Goal: Information Seeking & Learning: Learn about a topic

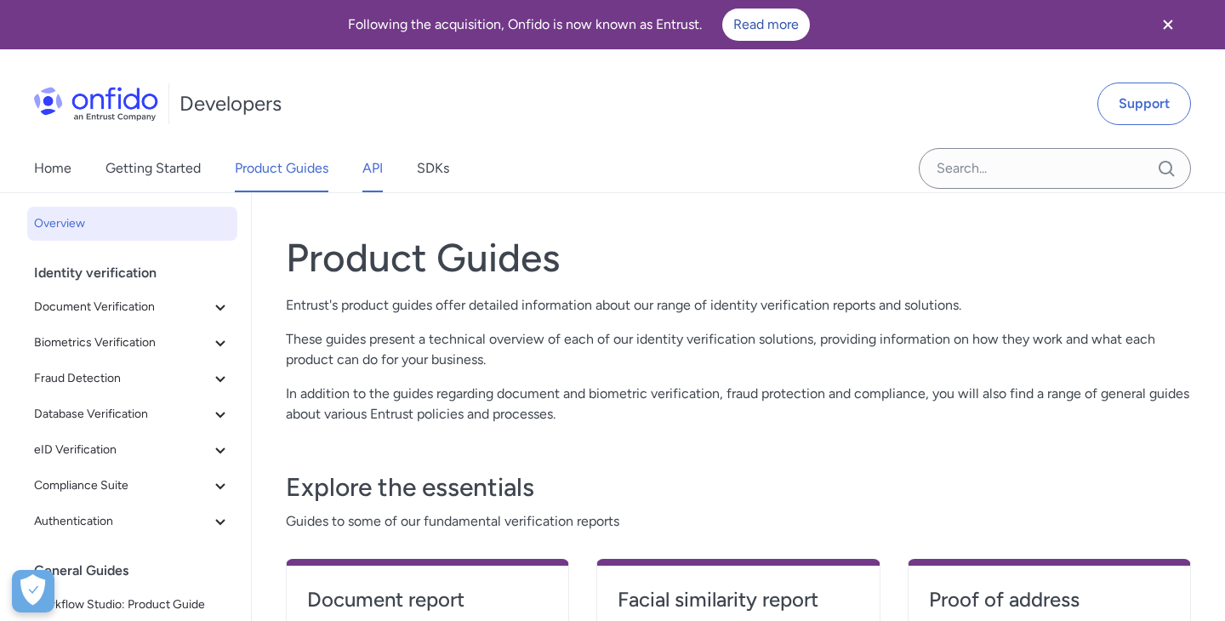
click at [373, 161] on link "API" at bounding box center [373, 169] width 20 height 48
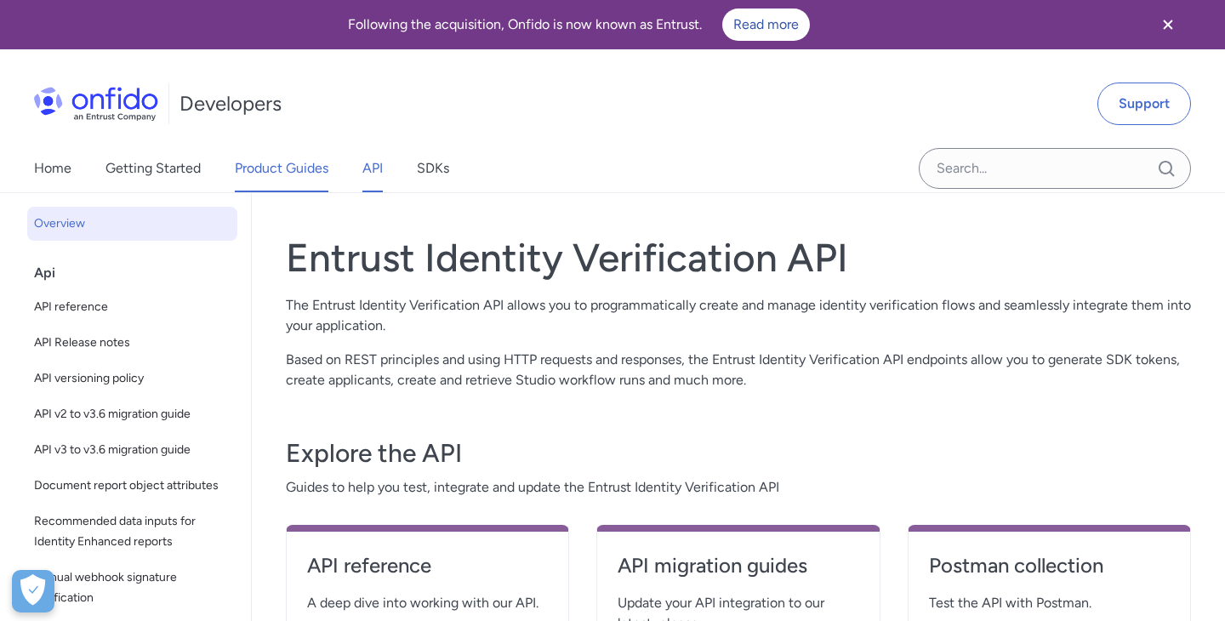
click at [299, 170] on link "Product Guides" at bounding box center [282, 169] width 94 height 48
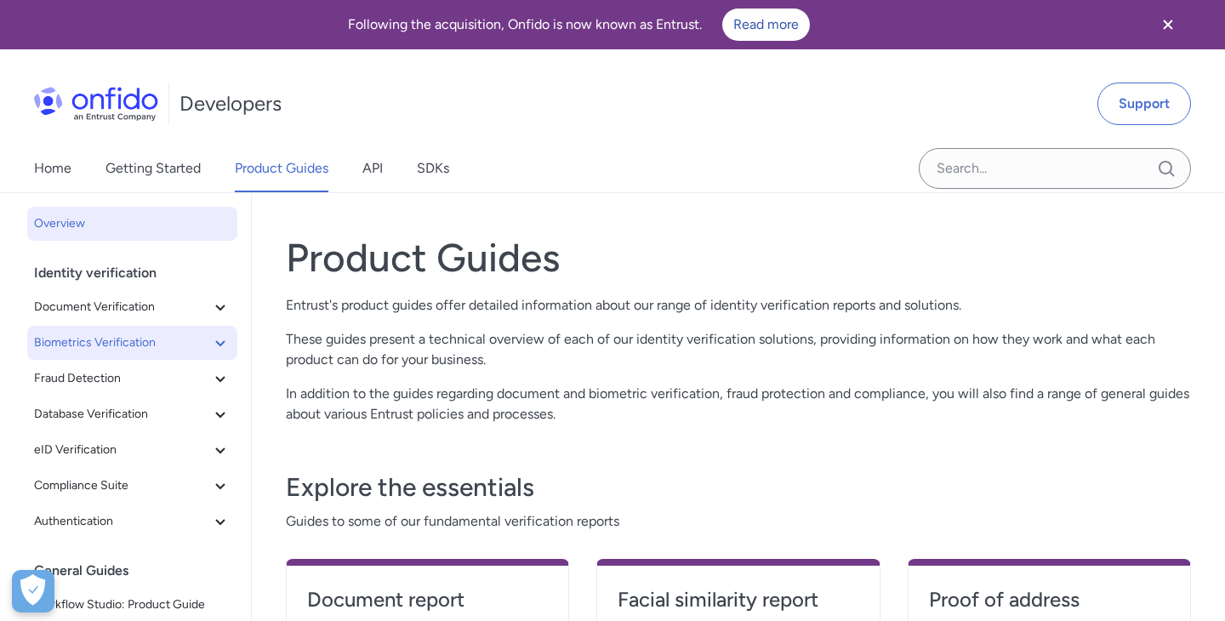
click at [224, 343] on icon at bounding box center [220, 343] width 20 height 20
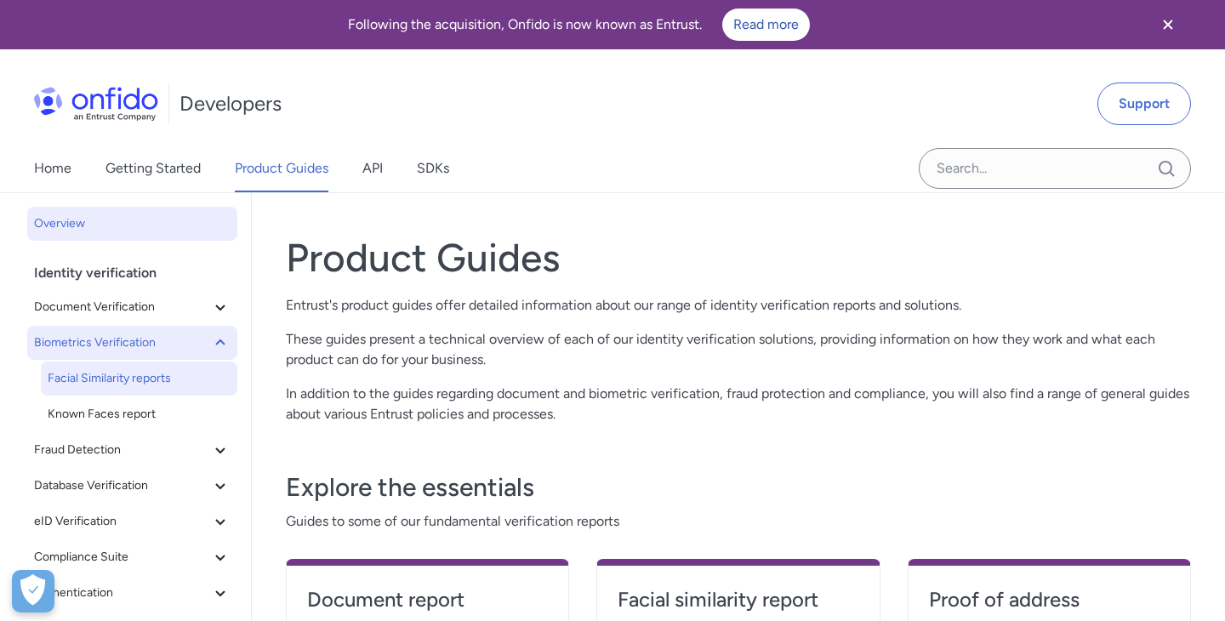
click at [162, 383] on span "Facial Similarity reports" at bounding box center [139, 378] width 183 height 20
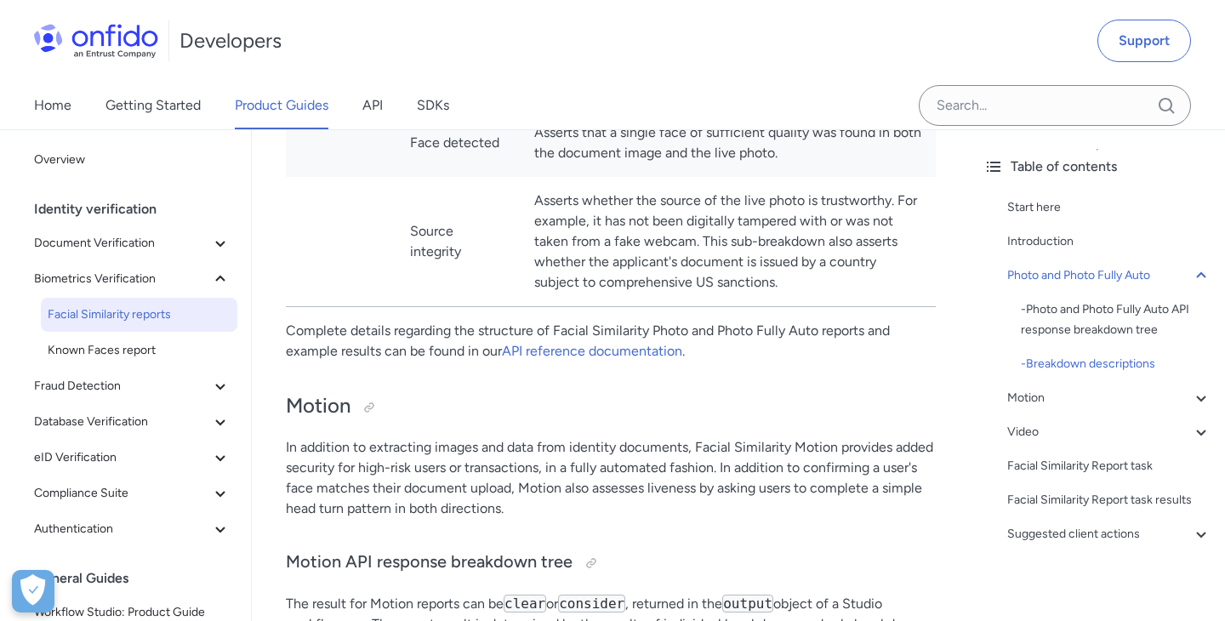
scroll to position [1956, 0]
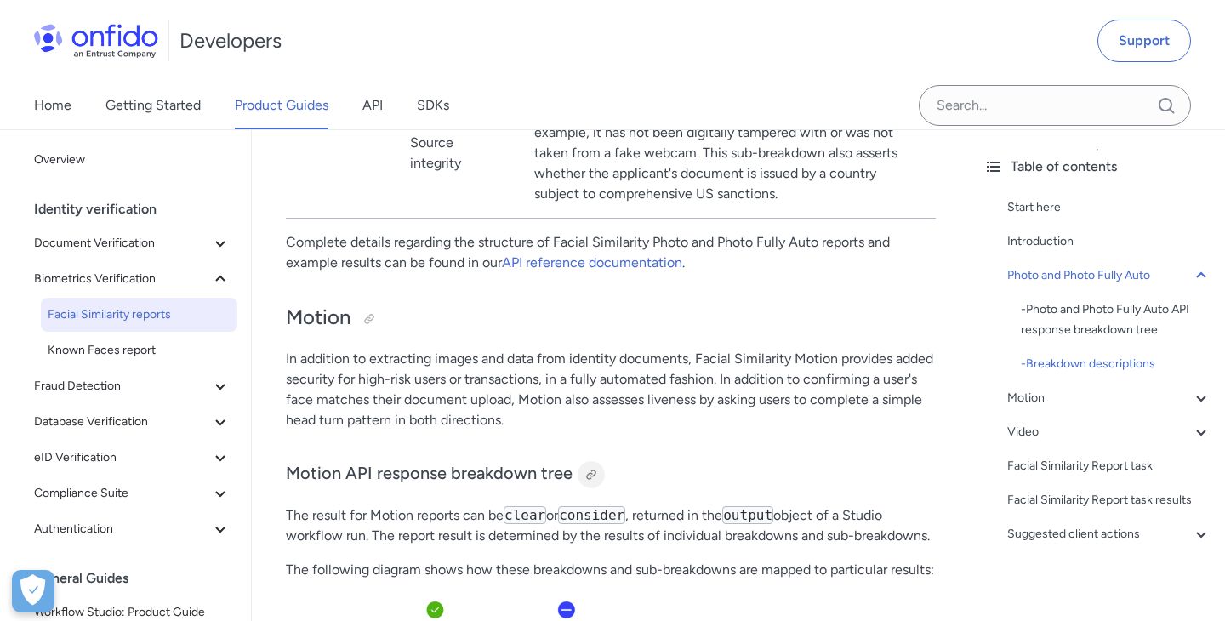
click at [589, 482] on div at bounding box center [592, 475] width 14 height 14
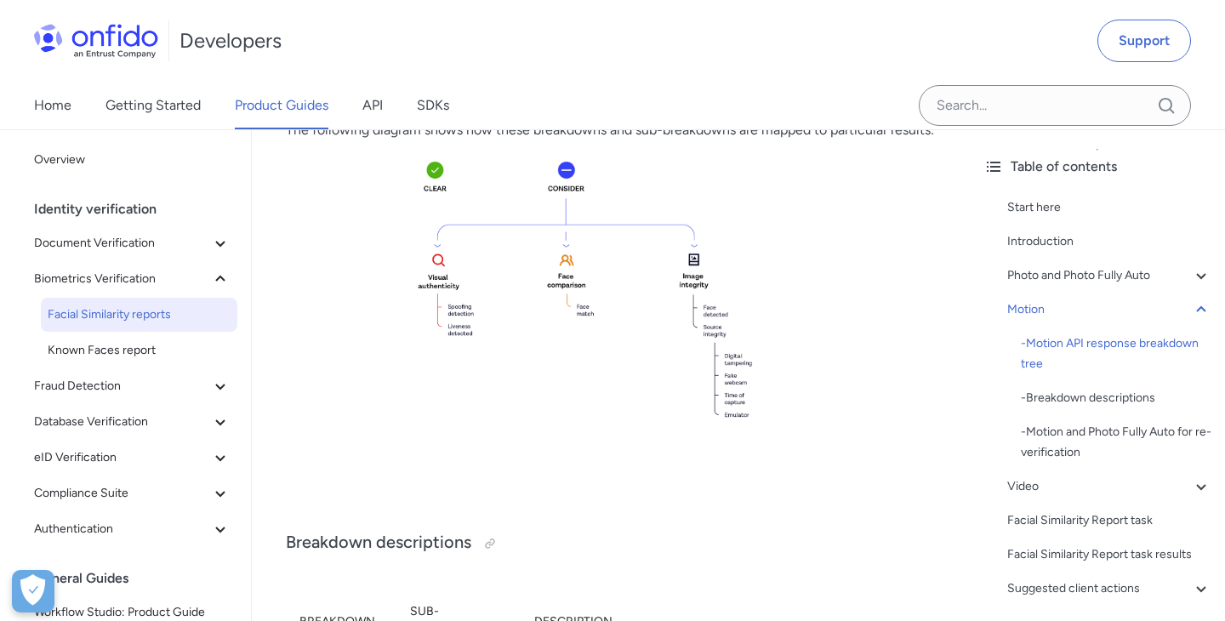
scroll to position [2383, 0]
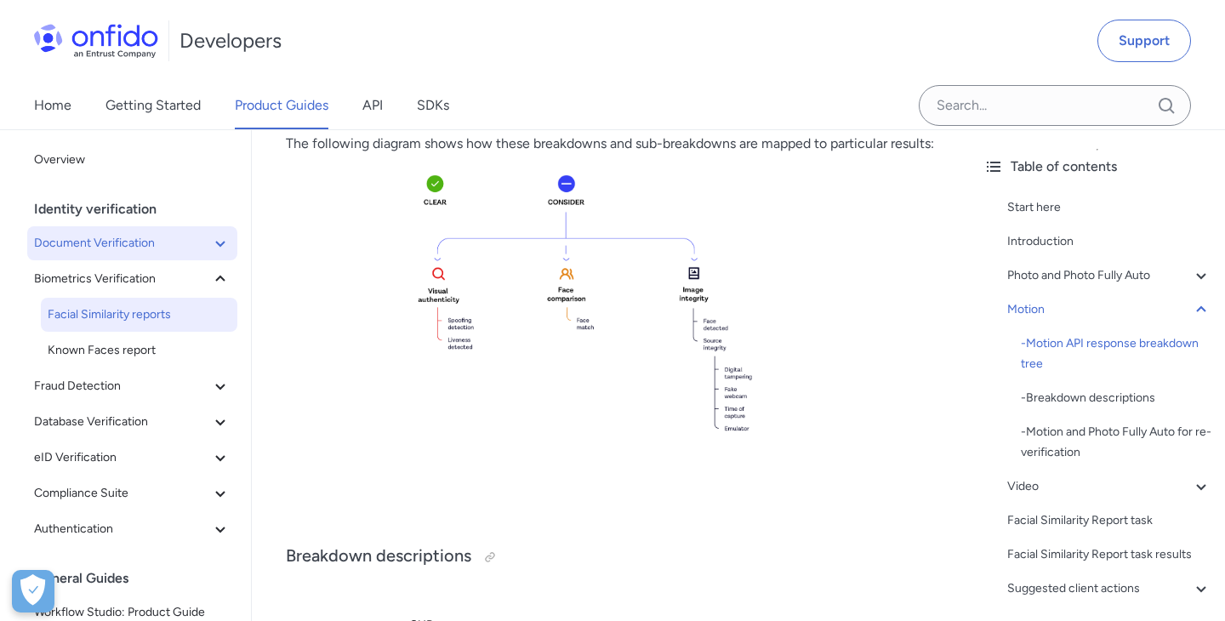
click at [223, 242] on icon at bounding box center [219, 244] width 9 height 6
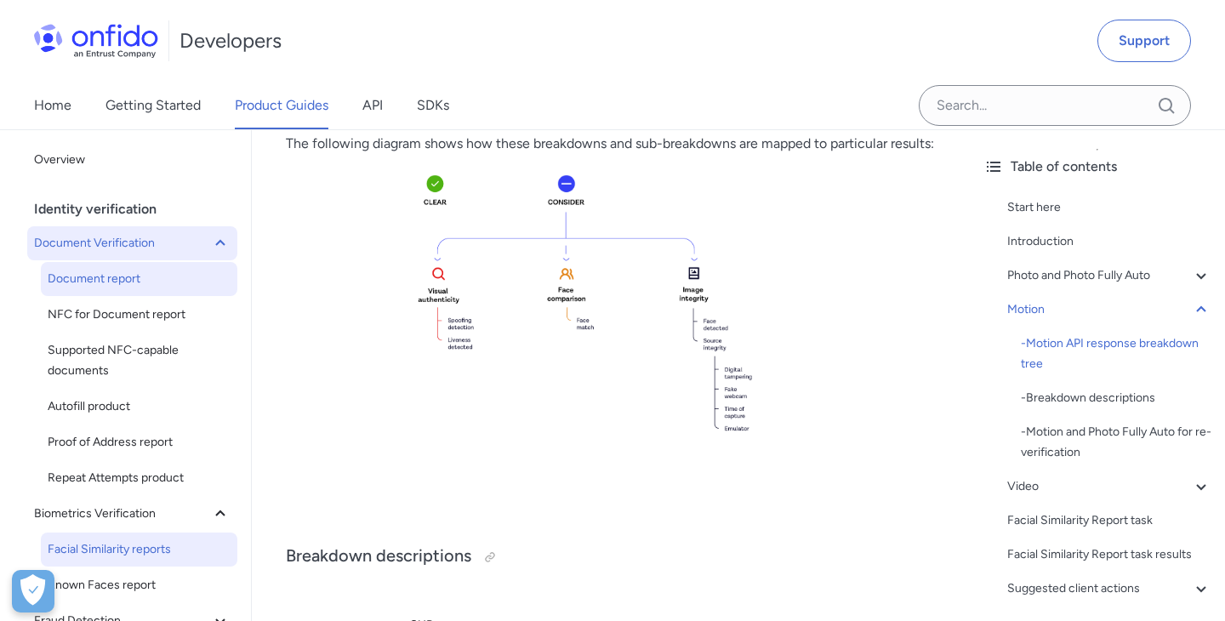
click at [163, 277] on span "Document report" at bounding box center [139, 279] width 183 height 20
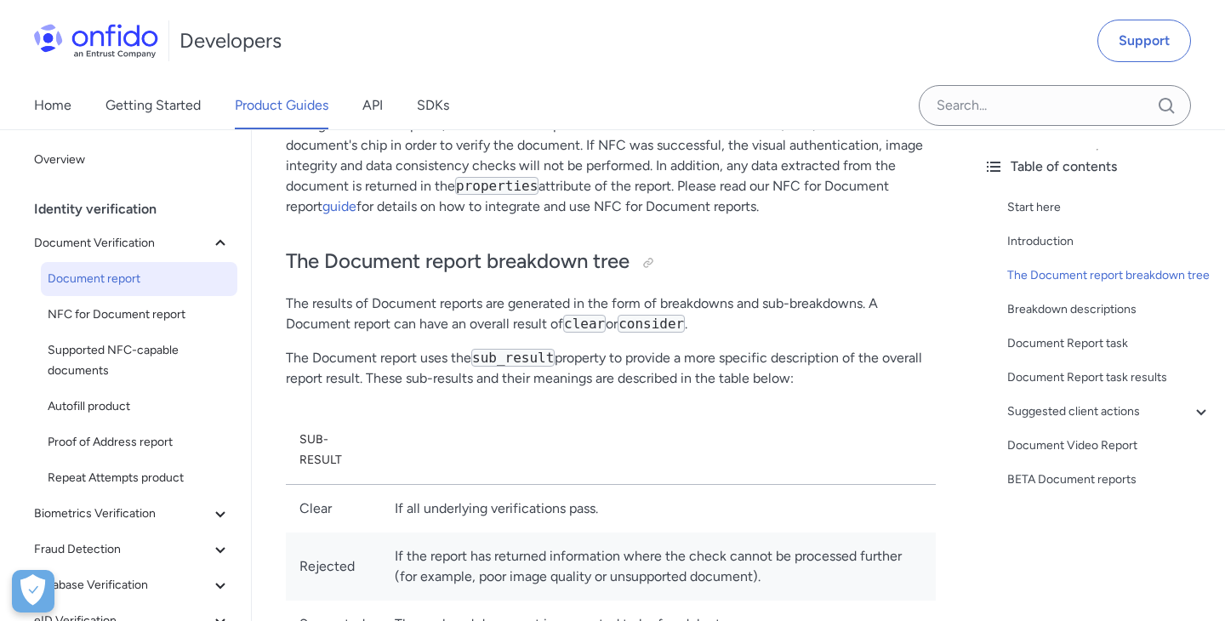
scroll to position [509, 0]
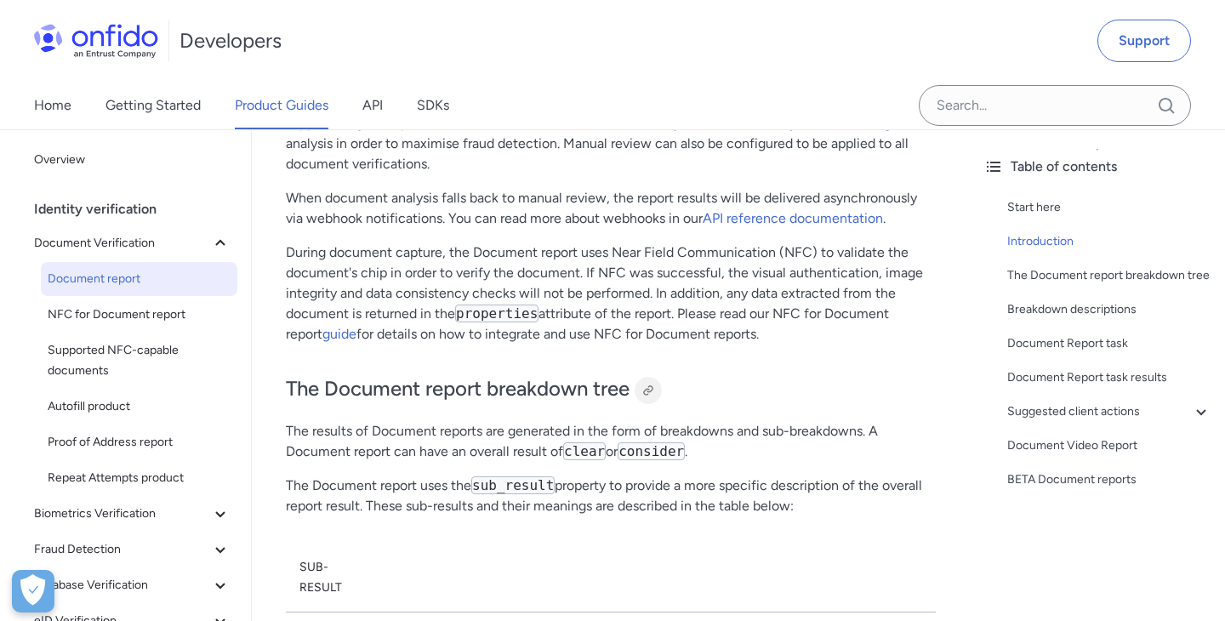
click at [651, 384] on div at bounding box center [649, 391] width 14 height 14
